Goal: Information Seeking & Learning: Learn about a topic

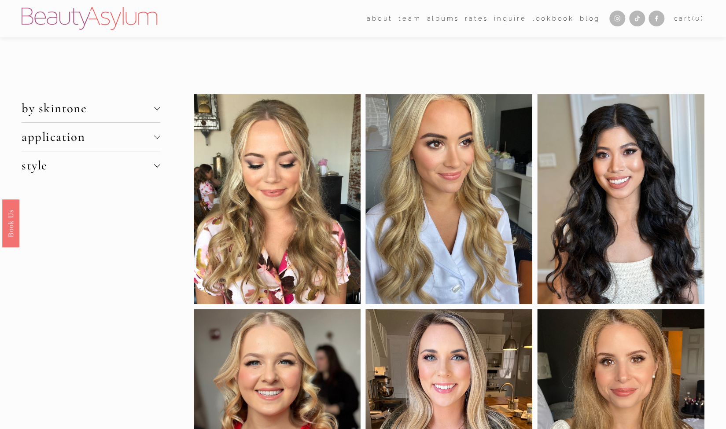
click at [154, 110] on div at bounding box center [157, 108] width 6 height 6
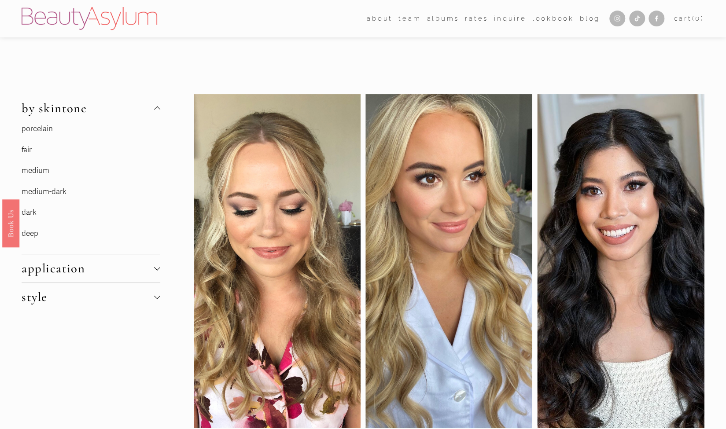
click at [28, 150] on link "fair" at bounding box center [27, 149] width 10 height 9
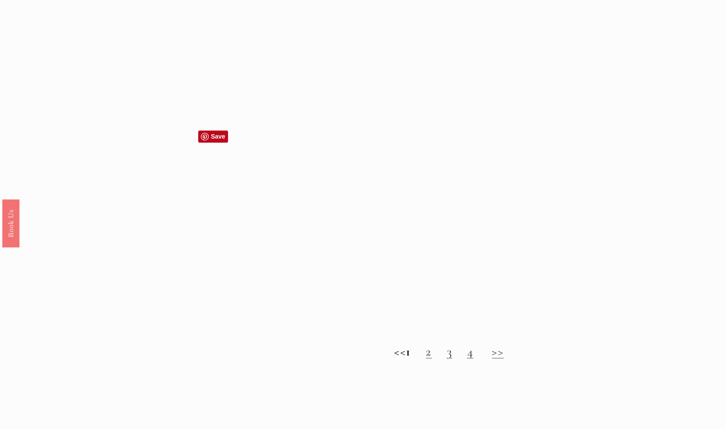
scroll to position [800, 0]
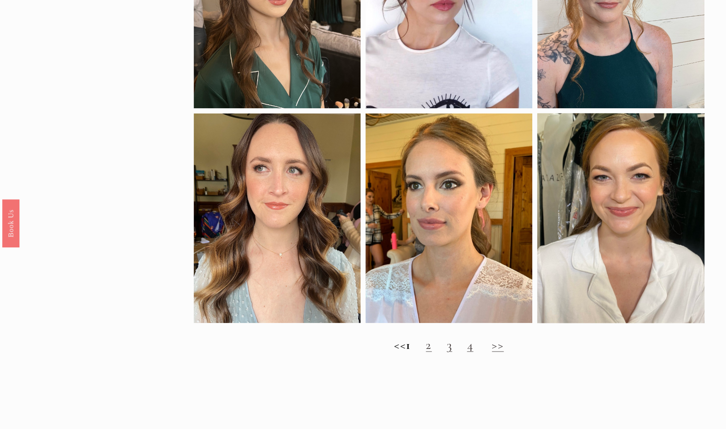
click at [431, 352] on link "2" at bounding box center [429, 344] width 6 height 15
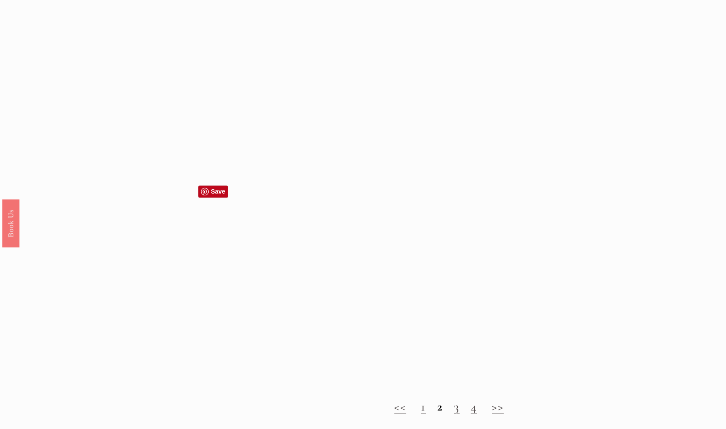
scroll to position [744, 0]
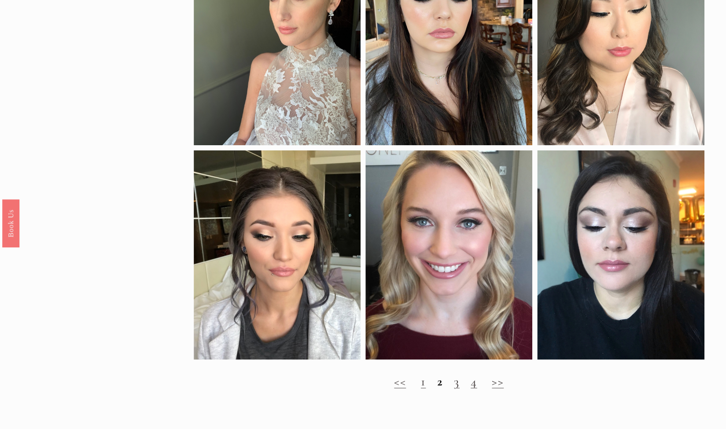
click at [459, 389] on h2 "<< 1 2 3 4 >>" at bounding box center [449, 381] width 510 height 15
click at [457, 389] on link "3" at bounding box center [456, 381] width 5 height 15
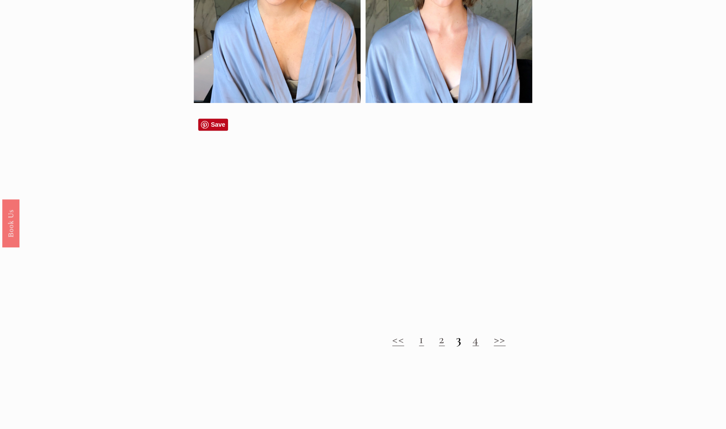
scroll to position [846, 0]
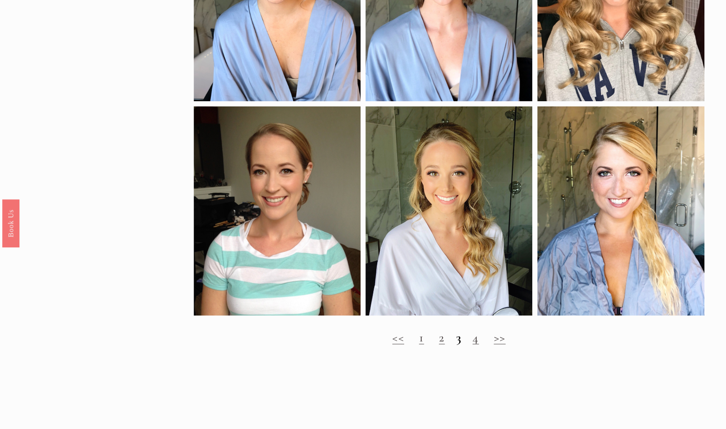
click at [474, 345] on link "4" at bounding box center [475, 337] width 6 height 15
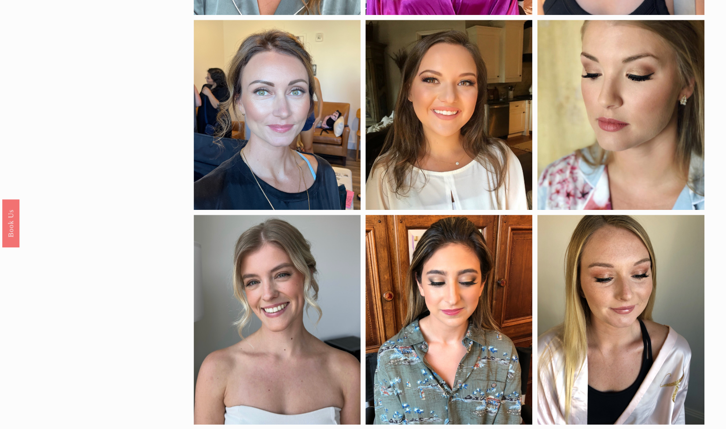
scroll to position [191, 0]
